Goal: Task Accomplishment & Management: Understand process/instructions

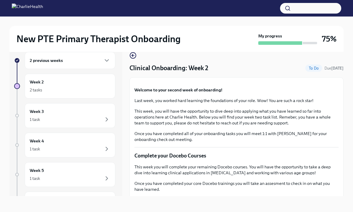
scroll to position [10, 0]
click at [313, 201] on div "2 previous weeks Week 2 2 tasks Week 3 1 task Week 4 1 task Week 5 1 task Week …" at bounding box center [176, 123] width 334 height 163
click at [66, 90] on div "2 tasks" at bounding box center [70, 89] width 81 height 7
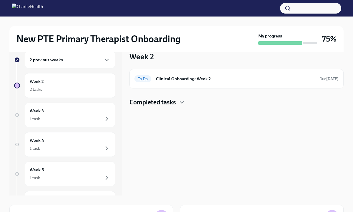
click at [339, 113] on div "Week 2 To Do Clinical Onboarding: Week 2 Due tomorrow Completed tasks" at bounding box center [236, 118] width 214 height 153
click at [175, 104] on h4 "Completed tasks" at bounding box center [152, 102] width 46 height 9
click at [208, 78] on h6 "Clinical Onboarding: Week 2" at bounding box center [235, 78] width 159 height 6
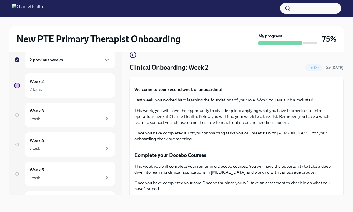
click at [329, 202] on div "2 previous weeks Week 2 2 tasks Week 3 1 task Week 4 1 task Week 5 1 task Week …" at bounding box center [176, 123] width 334 height 163
click at [73, 82] on div "Week 2 2 tasks" at bounding box center [70, 85] width 81 height 15
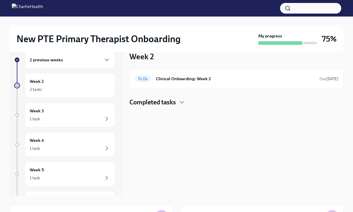
click at [157, 100] on h4 "Completed tasks" at bounding box center [152, 102] width 46 height 9
click at [205, 80] on h6 "Clinical Onboarding: Week 2" at bounding box center [235, 78] width 159 height 6
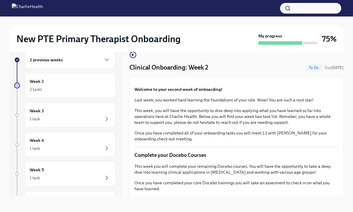
click at [320, 82] on button "Zoom image" at bounding box center [236, 82] width 204 height 0
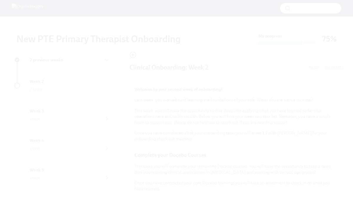
click at [320, 109] on button "Unzoom image" at bounding box center [176, 106] width 353 height 212
